Goal: Complete application form: Complete application form

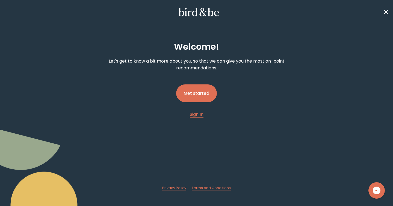
click at [204, 92] on button "Get started" at bounding box center [196, 93] width 41 height 18
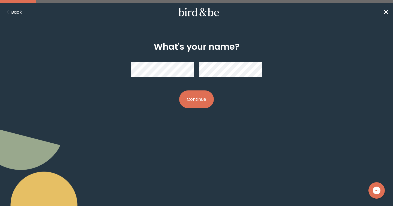
click at [198, 95] on button "Continue" at bounding box center [196, 99] width 35 height 18
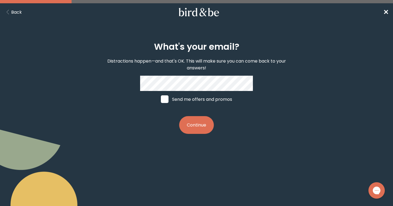
click at [199, 118] on button "Continue" at bounding box center [196, 125] width 35 height 18
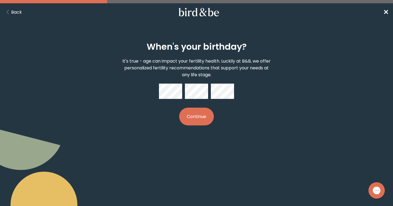
click at [193, 116] on button "Continue" at bounding box center [196, 116] width 35 height 18
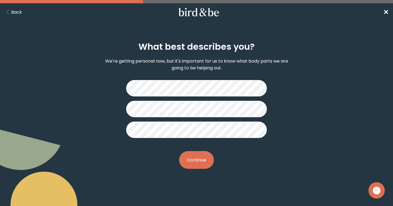
click at [194, 154] on button "Continue" at bounding box center [196, 160] width 35 height 18
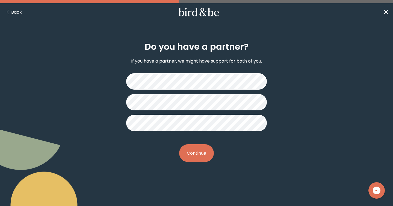
click at [14, 12] on button "Back" at bounding box center [12, 12] width 17 height 7
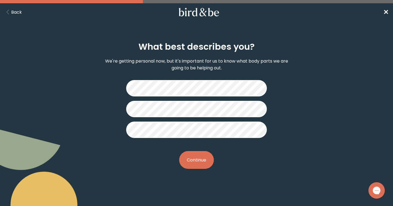
click at [199, 162] on button "Continue" at bounding box center [196, 160] width 35 height 18
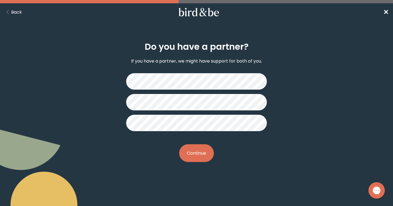
click at [199, 151] on button "Continue" at bounding box center [196, 153] width 35 height 18
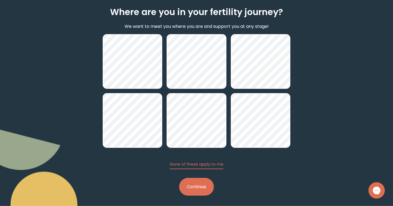
scroll to position [37, 0]
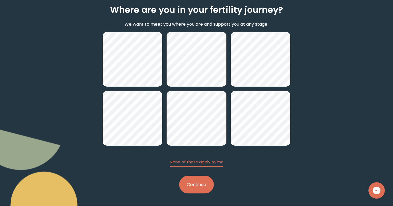
click at [205, 179] on button "Continue" at bounding box center [196, 184] width 35 height 18
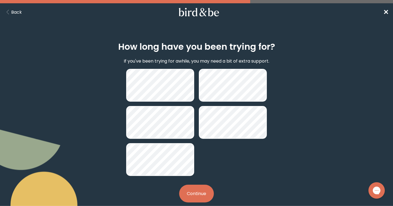
click at [195, 200] on button "Continue" at bounding box center [196, 193] width 35 height 18
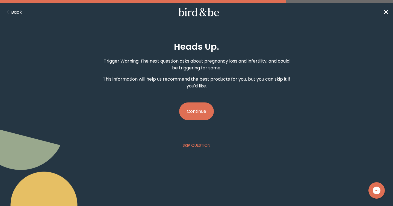
click at [198, 114] on button "Continue" at bounding box center [196, 111] width 35 height 18
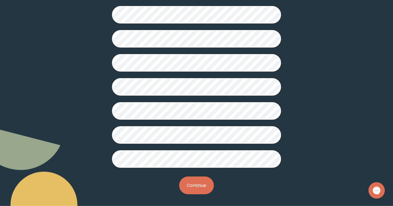
scroll to position [138, 0]
click at [190, 181] on button "Continue" at bounding box center [196, 185] width 35 height 18
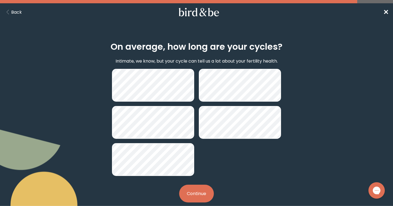
click at [195, 191] on button "Continue" at bounding box center [196, 193] width 35 height 18
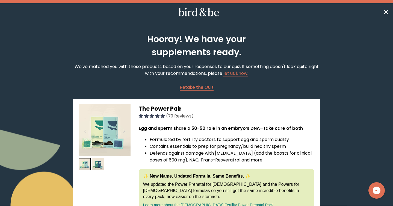
click at [387, 10] on span "✕" at bounding box center [385, 12] width 5 height 9
